Goal: Find contact information: Find contact information

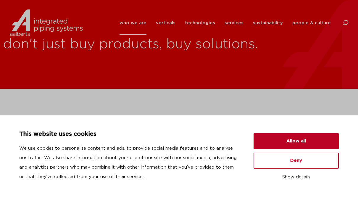
click at [327, 143] on button "Allow all" at bounding box center [295, 141] width 85 height 16
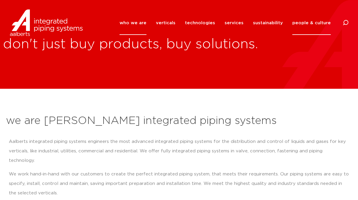
click at [314, 23] on link "people & culture" at bounding box center [311, 23] width 38 height 24
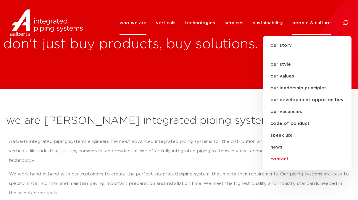
click at [282, 157] on link "contact" at bounding box center [307, 159] width 89 height 12
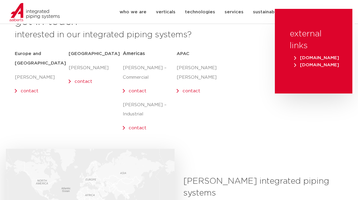
scroll to position [59, 0]
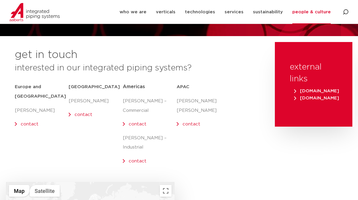
click at [84, 86] on h5 "[GEOGRAPHIC_DATA]" at bounding box center [96, 86] width 54 height 9
click at [83, 112] on link "contact" at bounding box center [84, 114] width 18 height 4
